Goal: Navigation & Orientation: Find specific page/section

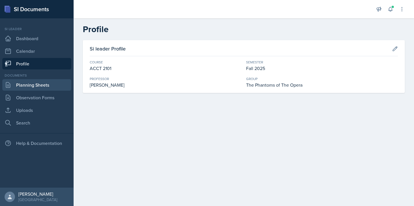
click at [55, 86] on link "Planning Sheets" at bounding box center [36, 84] width 69 height 11
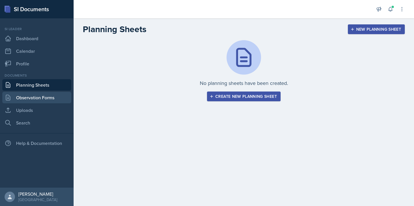
click at [53, 97] on link "Observation Forms" at bounding box center [36, 97] width 69 height 11
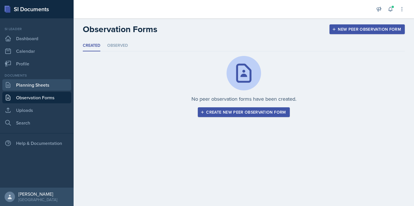
click at [53, 85] on link "Planning Sheets" at bounding box center [36, 84] width 69 height 11
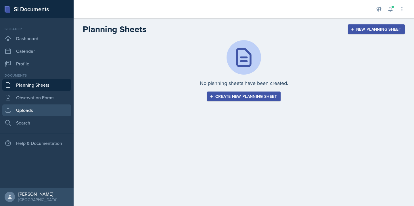
click at [51, 109] on link "Uploads" at bounding box center [36, 110] width 69 height 11
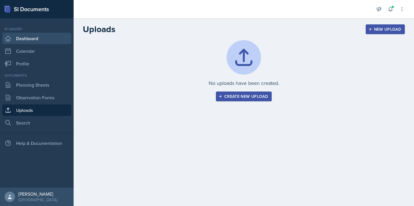
click at [47, 41] on link "Dashboard" at bounding box center [36, 38] width 69 height 11
